Goal: Find specific page/section: Find specific page/section

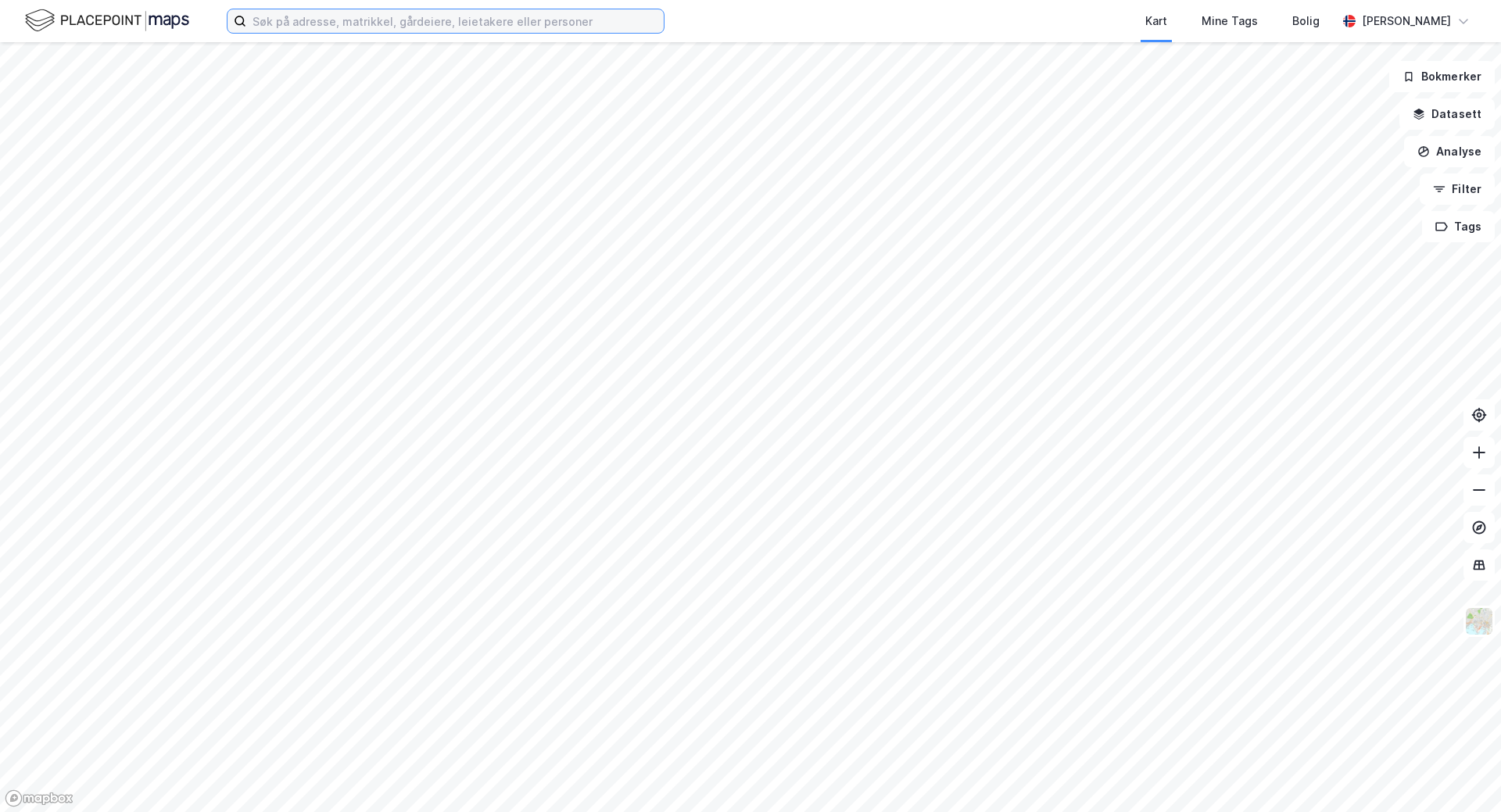
click at [387, 26] on input at bounding box center [455, 21] width 418 height 23
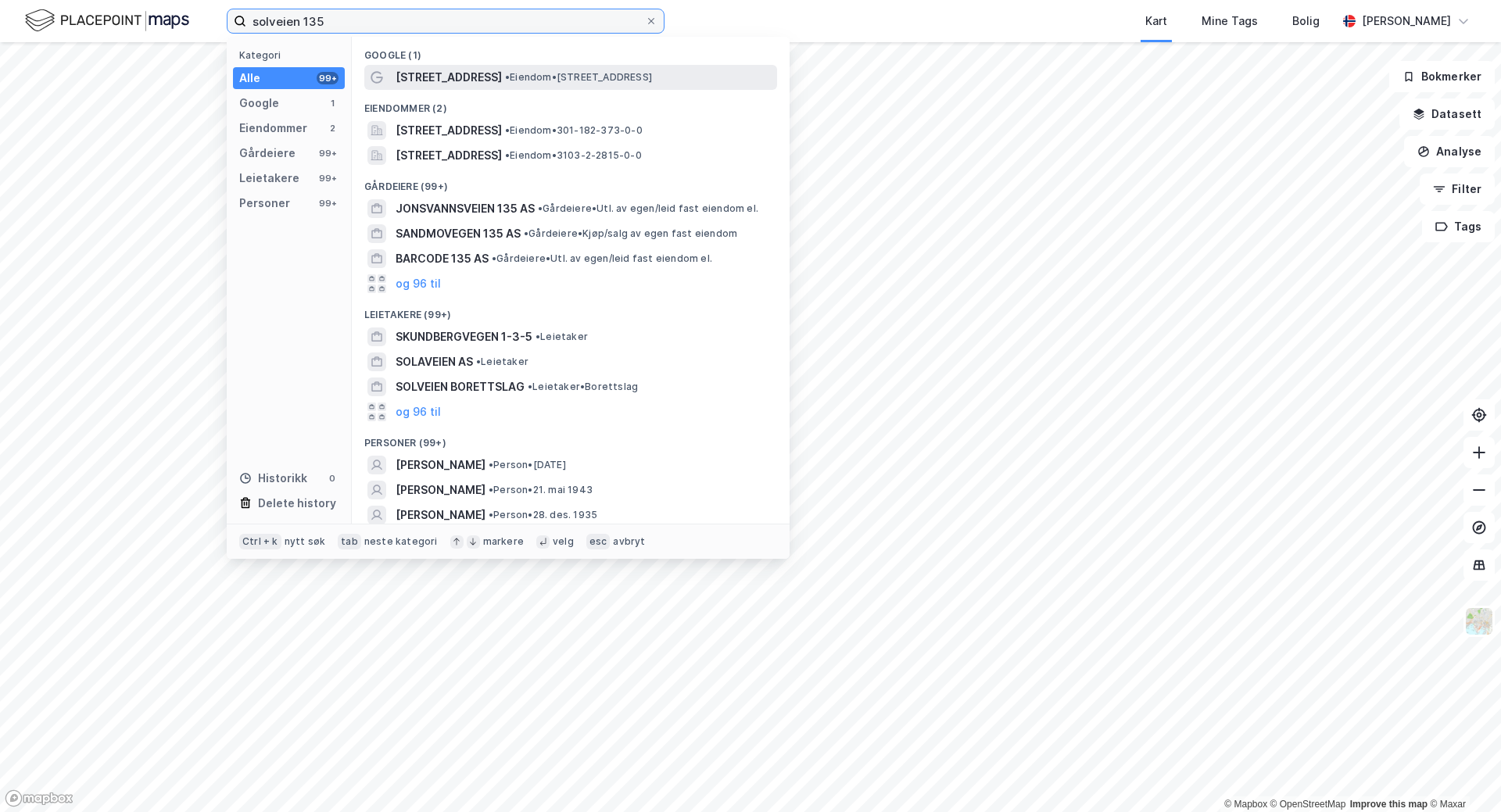
type input "solveien 135"
